Goal: Find specific page/section: Find specific page/section

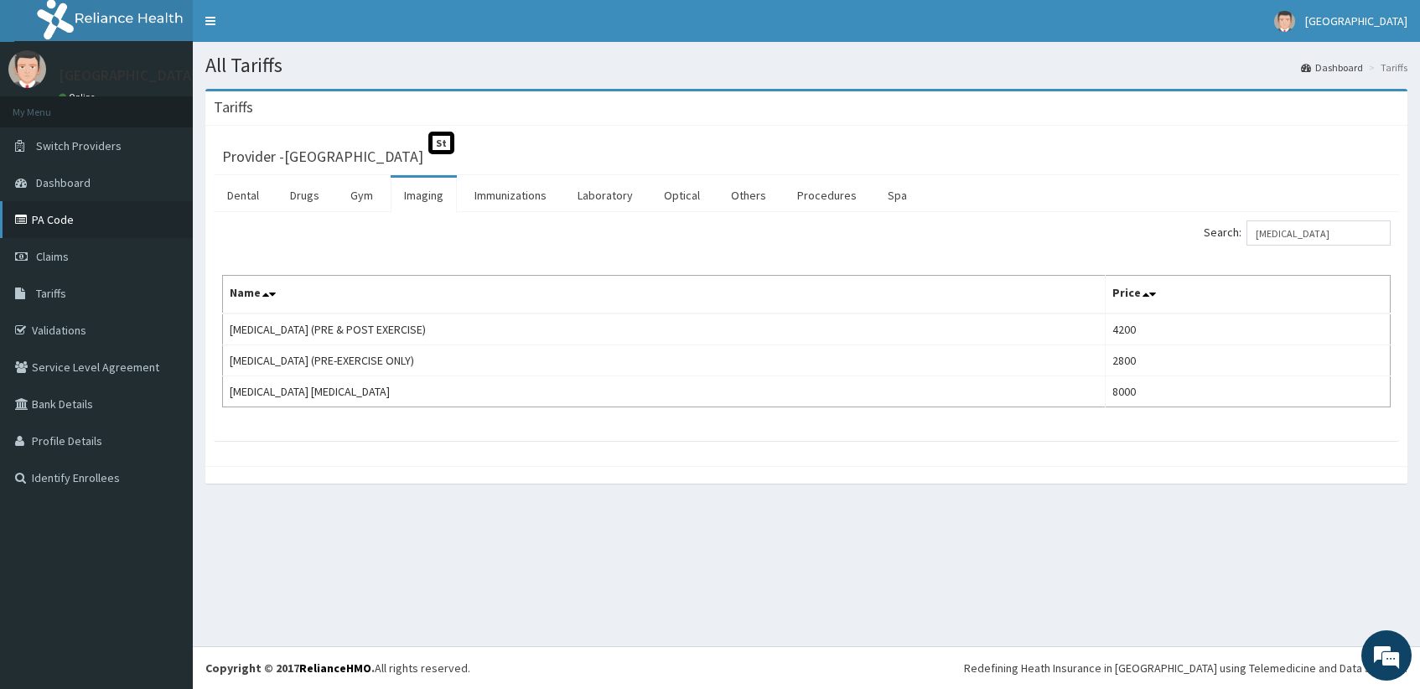
click at [67, 222] on link "PA Code" at bounding box center [96, 219] width 193 height 37
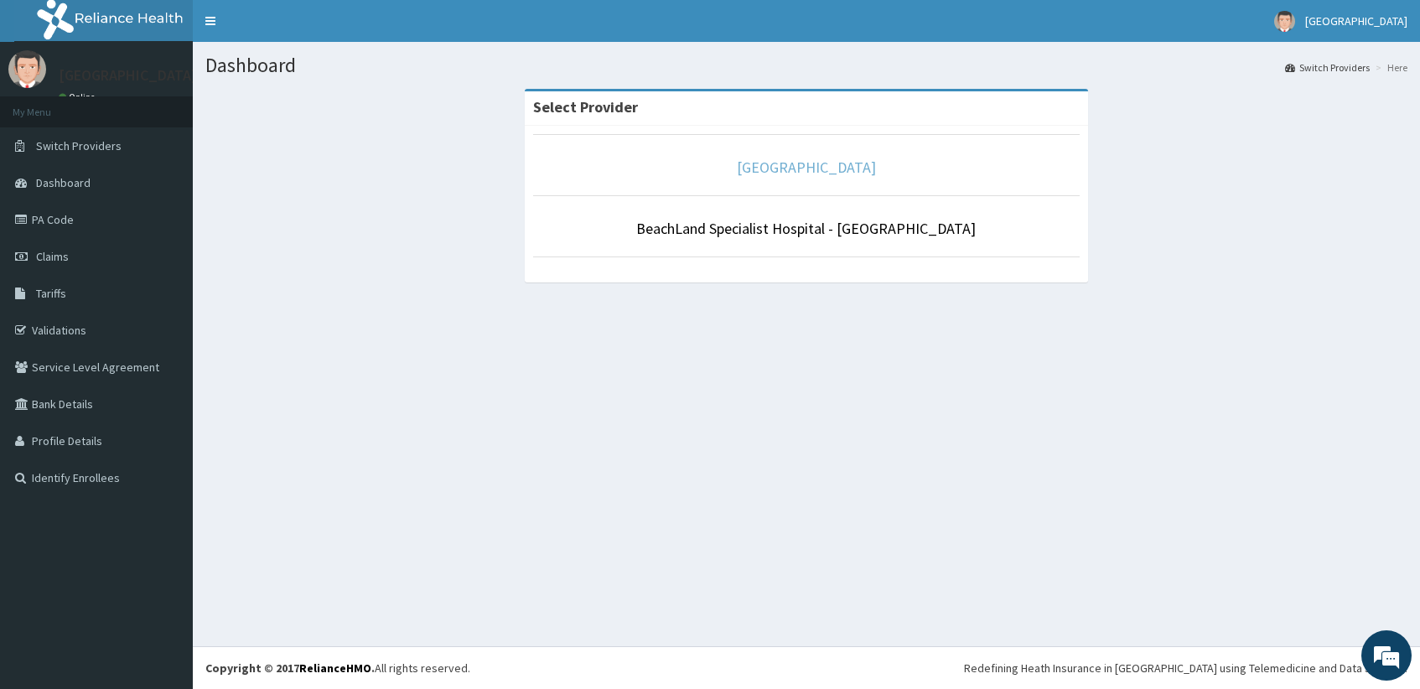
click at [775, 160] on link "[GEOGRAPHIC_DATA]" at bounding box center [806, 167] width 139 height 19
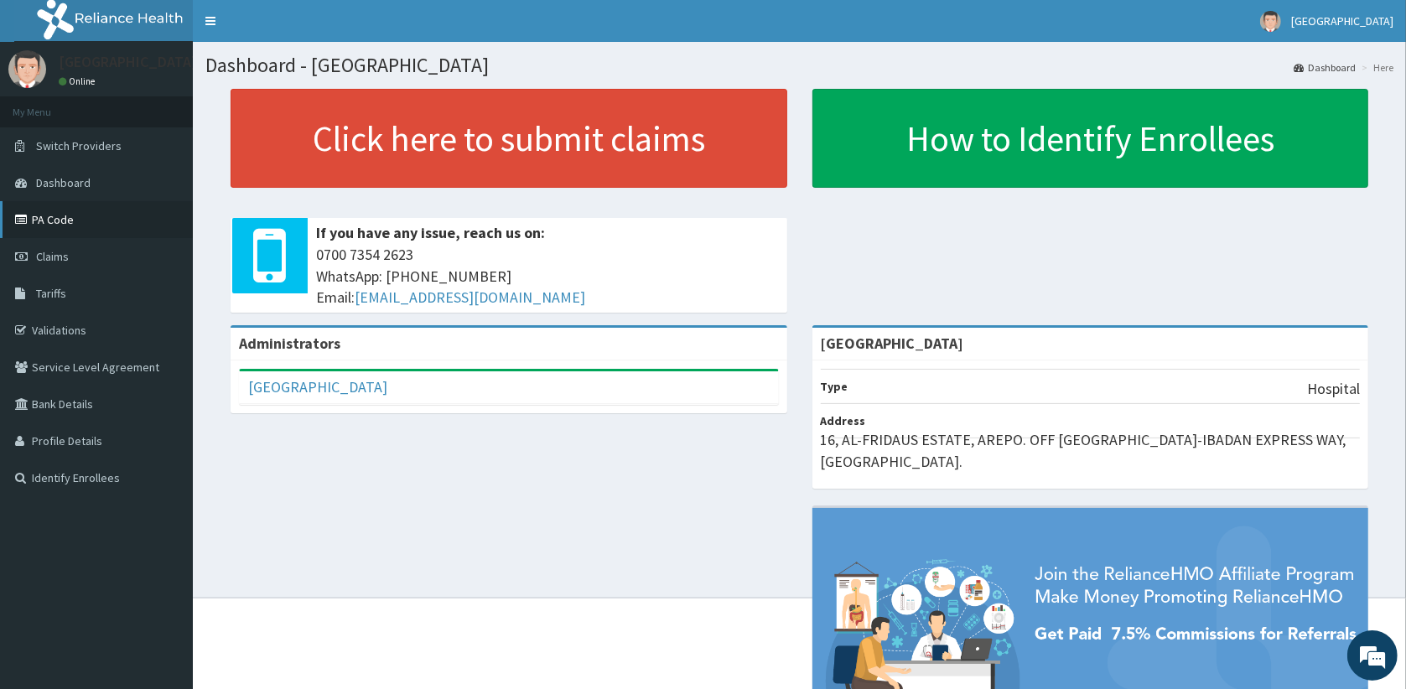
click at [85, 225] on link "PA Code" at bounding box center [96, 219] width 193 height 37
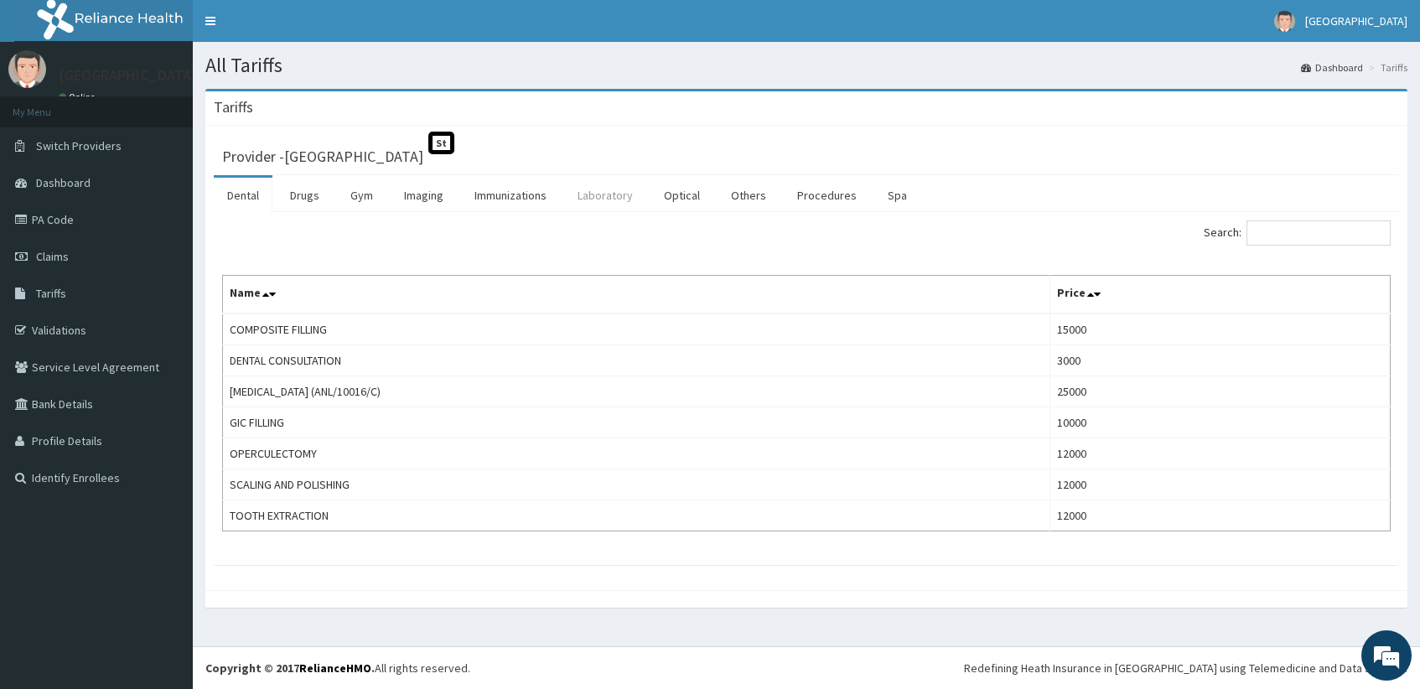
click at [575, 194] on link "Laboratory" at bounding box center [605, 195] width 82 height 35
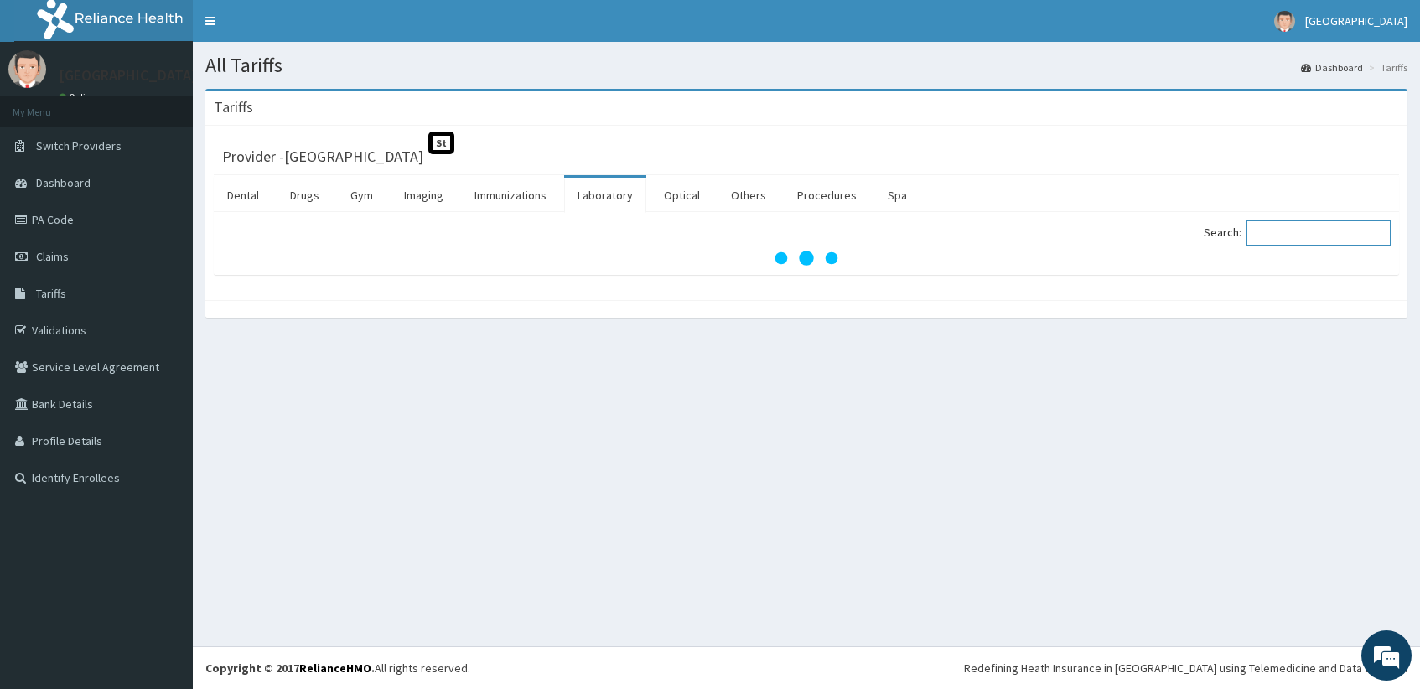
click at [1312, 230] on input "Search:" at bounding box center [1318, 232] width 144 height 25
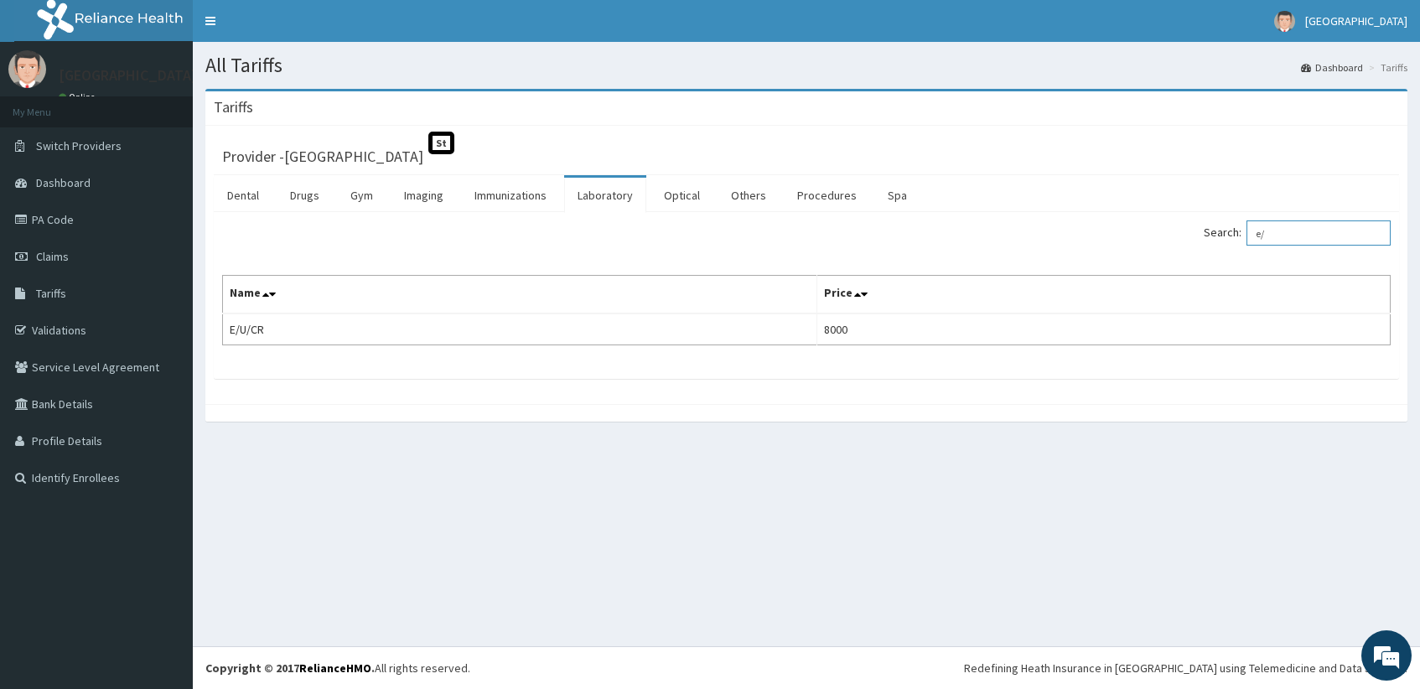
type input "e"
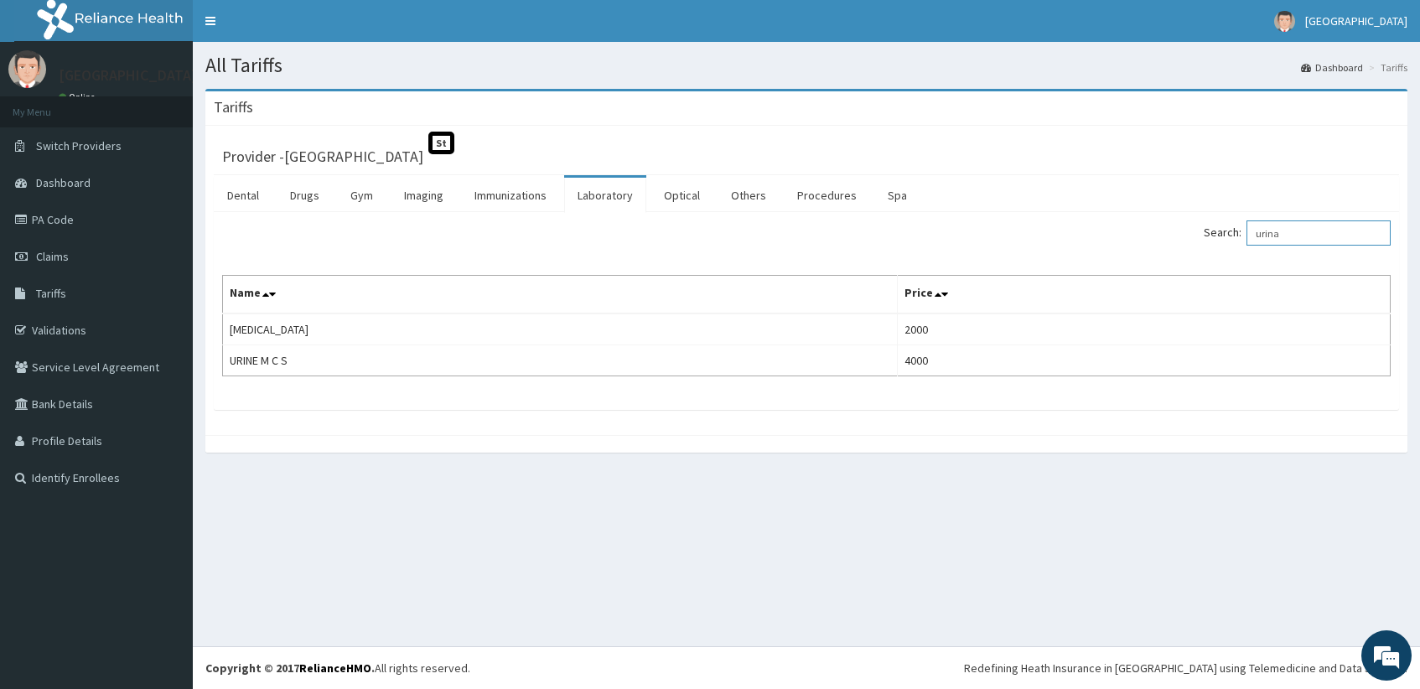
type input "urina"
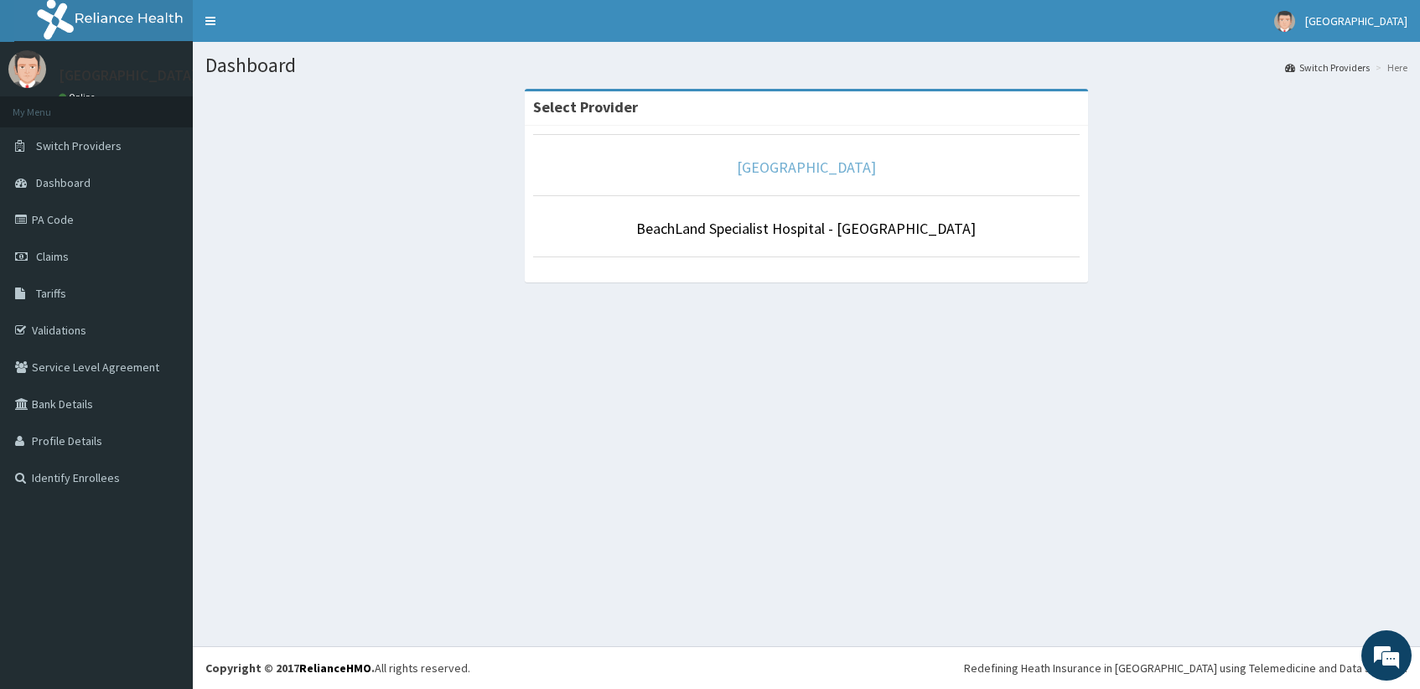
click at [738, 164] on link "[GEOGRAPHIC_DATA]" at bounding box center [806, 167] width 139 height 19
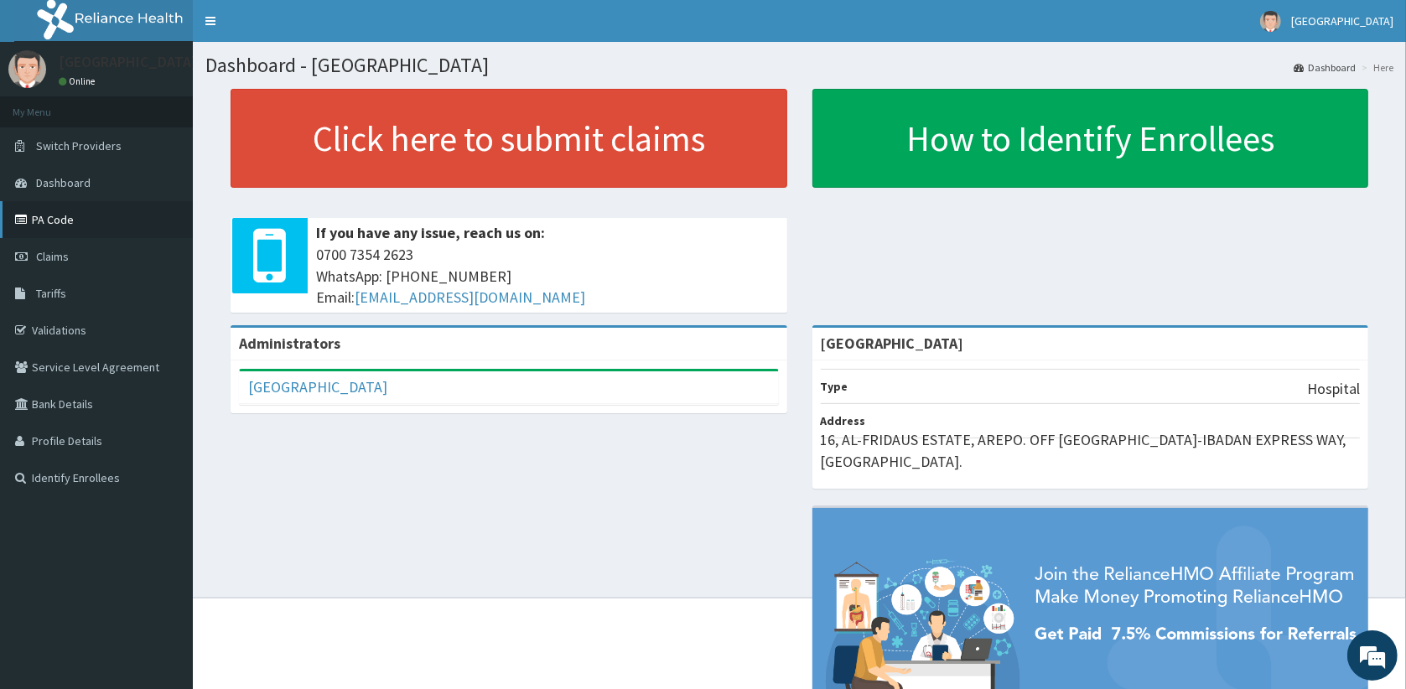
click at [84, 221] on link "PA Code" at bounding box center [96, 219] width 193 height 37
